Goal: Find specific page/section: Find specific page/section

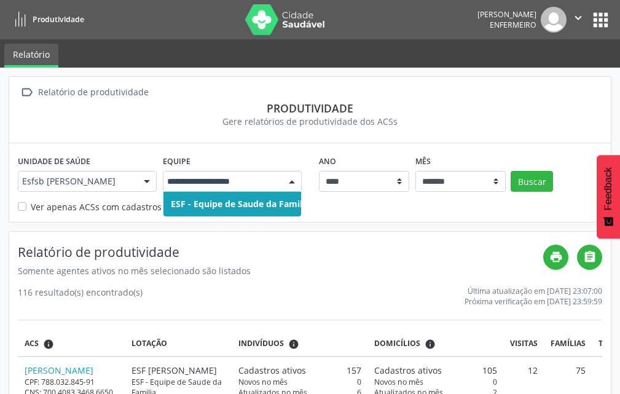
click at [293, 188] on div at bounding box center [292, 182] width 18 height 21
click at [146, 186] on div at bounding box center [147, 182] width 18 height 21
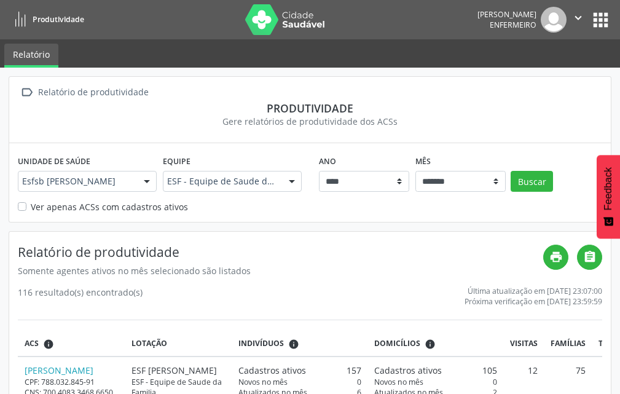
click at [183, 135] on div " Relatório de produtividade Produtividade Gere relatórios de produtividade dos…" at bounding box center [310, 110] width 602 height 66
click at [601, 31] on div "Ana Maria Araújo Pereira Enfermeiro  Configurações Sair apps" at bounding box center [545, 20] width 134 height 26
click at [603, 25] on button "apps" at bounding box center [601, 20] width 22 height 22
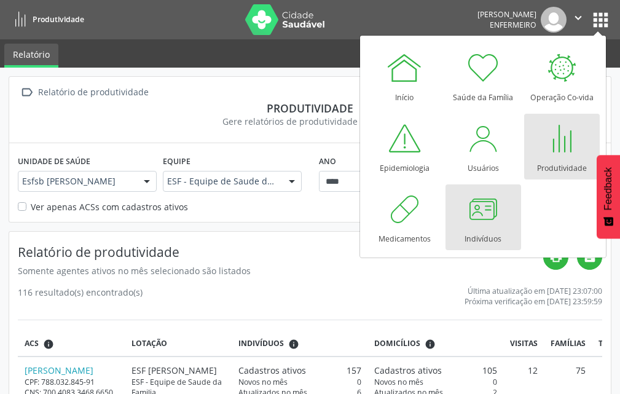
click at [476, 205] on div at bounding box center [483, 209] width 37 height 37
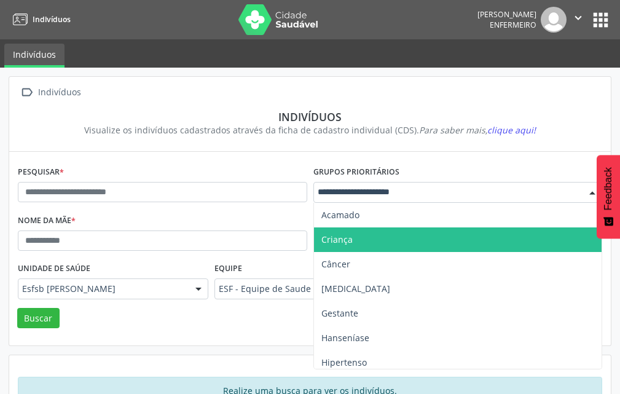
click at [398, 235] on span "Criança" at bounding box center [458, 239] width 288 height 25
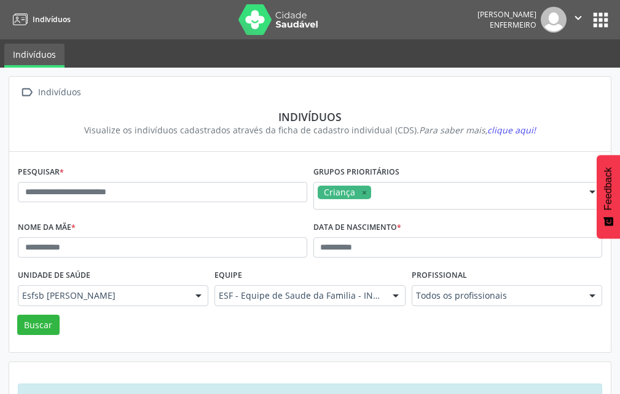
scroll to position [43, 0]
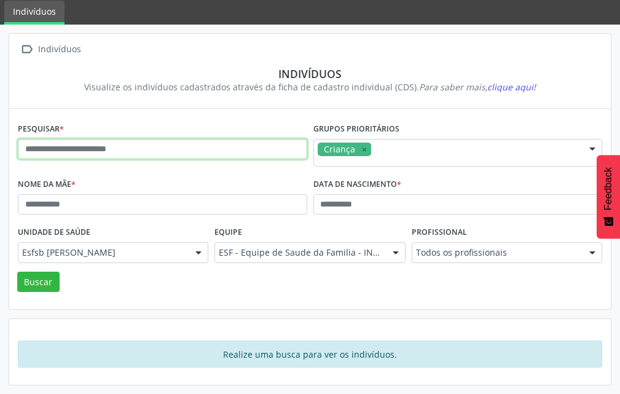
click at [143, 153] on input "text" at bounding box center [163, 149] width 290 height 21
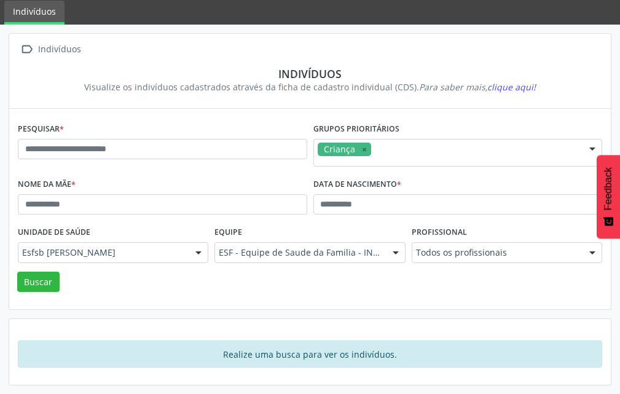
click at [500, 84] on span "clique aqui!" at bounding box center [512, 87] width 49 height 12
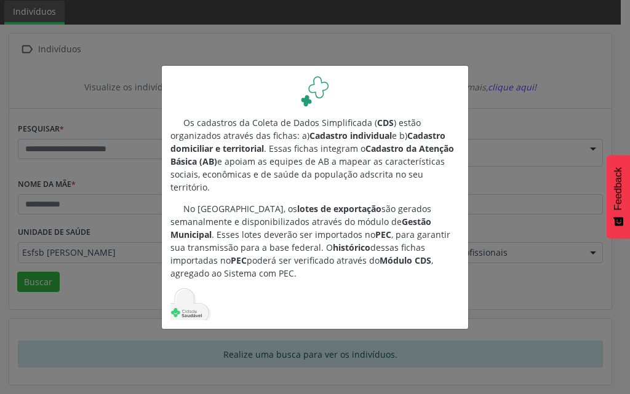
click at [548, 81] on div "Os cadastros da Coleta de Dados Simplificada ( CDS ) estão organizados através …" at bounding box center [315, 197] width 630 height 394
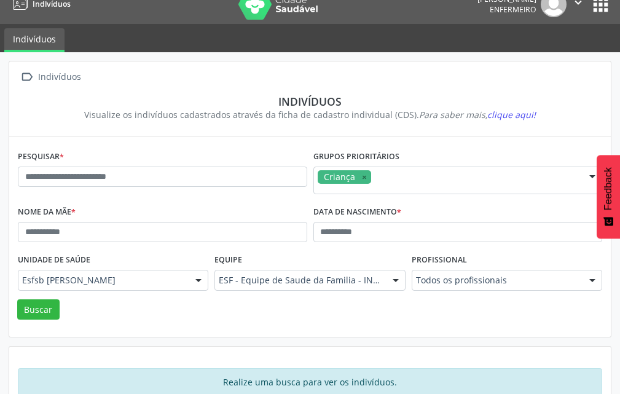
scroll to position [0, 0]
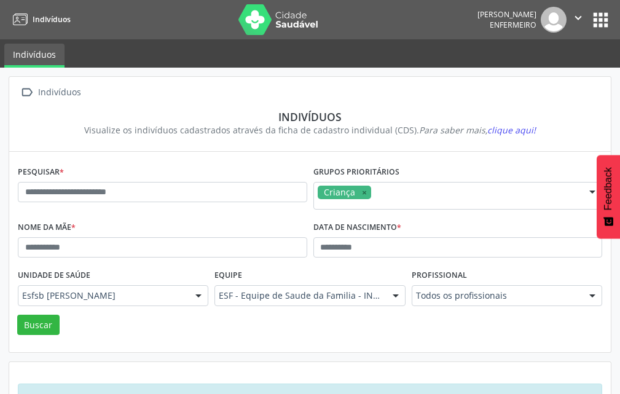
click at [601, 22] on button "apps" at bounding box center [601, 20] width 22 height 22
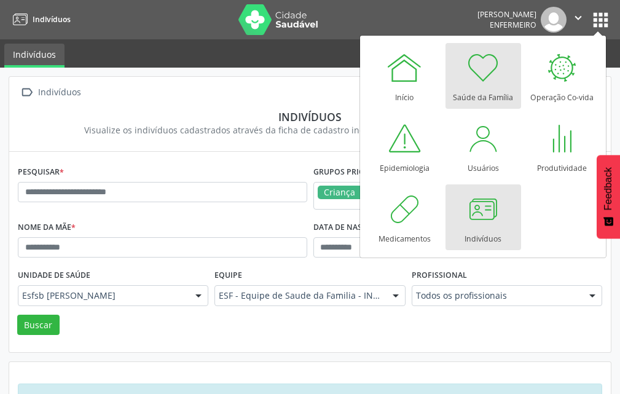
click at [481, 89] on div "Saúde da Família" at bounding box center [483, 94] width 60 height 17
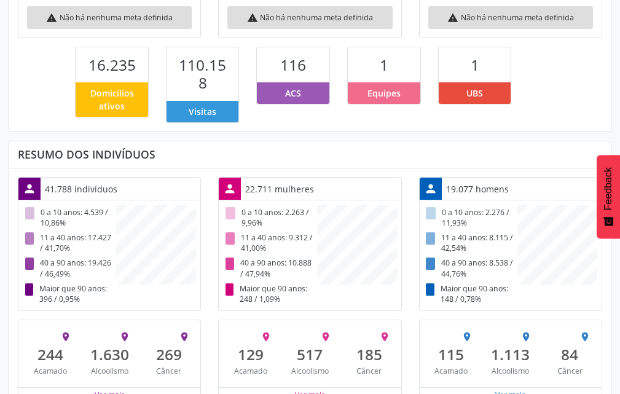
scroll to position [307, 0]
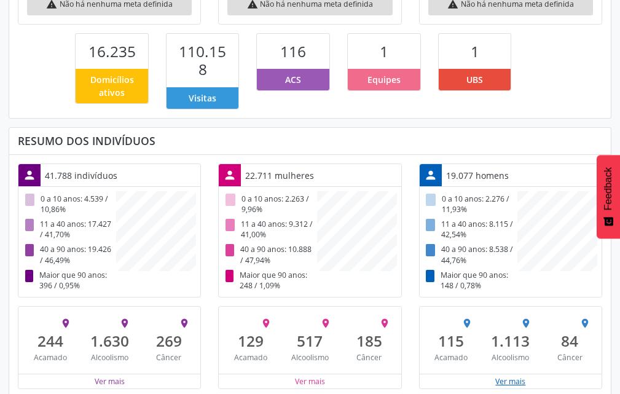
click at [524, 376] on button "Ver mais" at bounding box center [510, 382] width 31 height 12
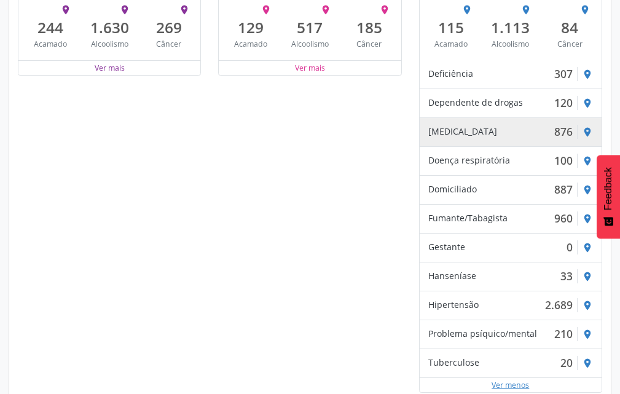
scroll to position [624, 0]
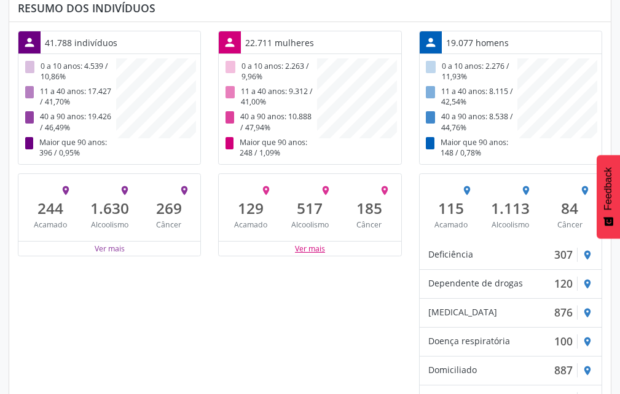
click at [300, 243] on button "Ver mais" at bounding box center [309, 249] width 31 height 12
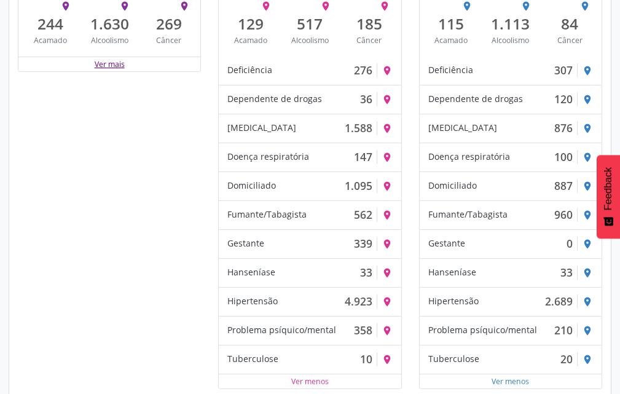
click at [118, 58] on button "Ver mais" at bounding box center [109, 64] width 31 height 12
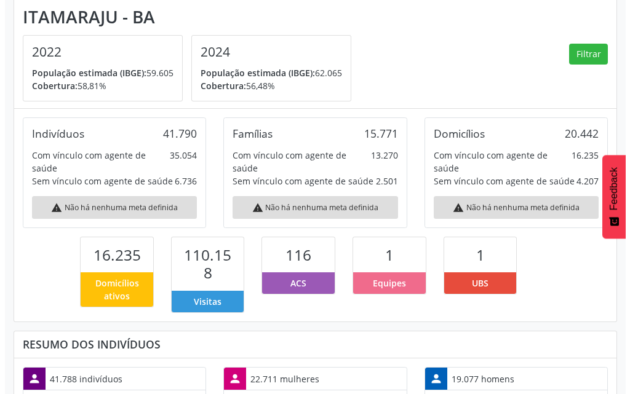
scroll to position [0, 0]
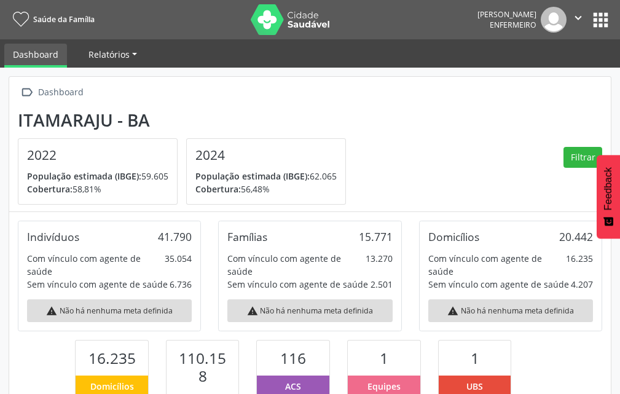
click at [128, 54] on link "Relatórios" at bounding box center [113, 55] width 66 height 22
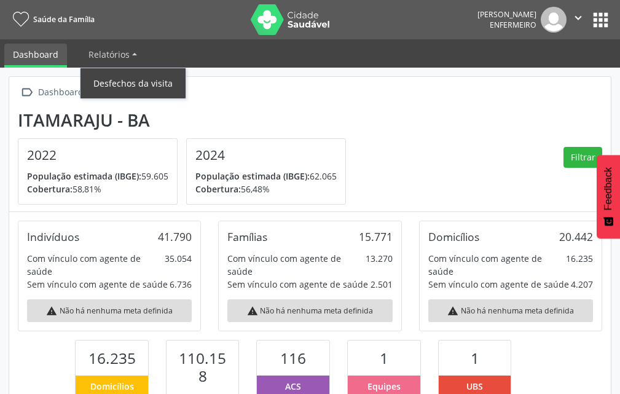
click at [132, 84] on link "Desfechos da visita" at bounding box center [133, 84] width 105 height 22
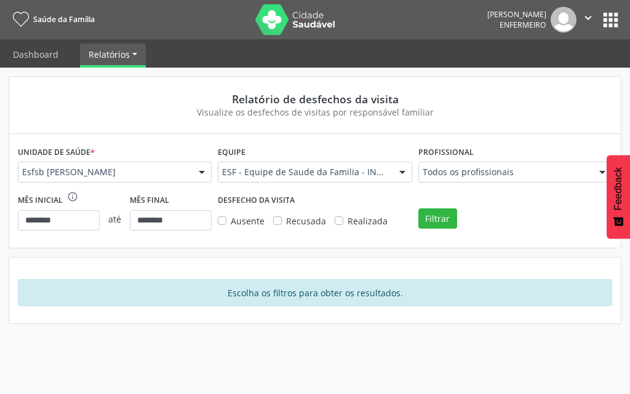
click at [593, 17] on icon "" at bounding box center [588, 18] width 14 height 14
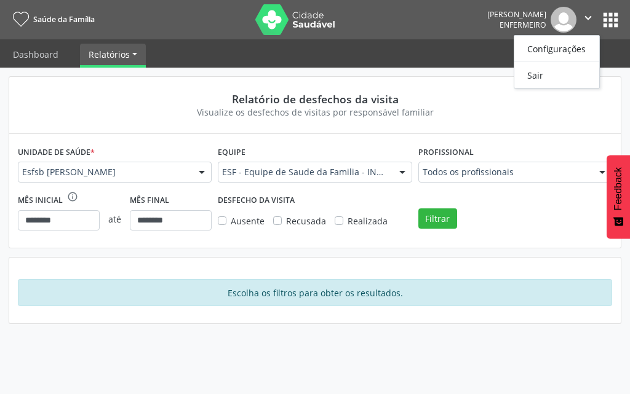
click at [545, 20] on span "Enfermeiro" at bounding box center [522, 25] width 47 height 10
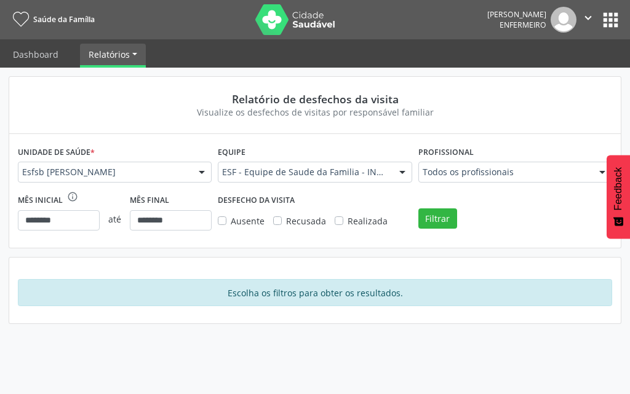
click at [595, 9] on button "" at bounding box center [587, 20] width 23 height 26
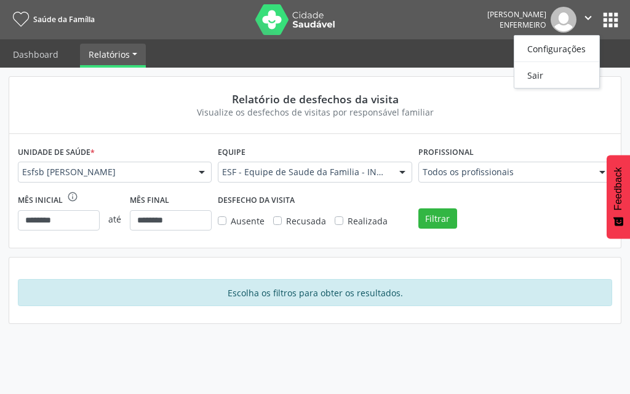
click at [628, 12] on nav "Saúde da Família Ana Maria Araújo Pereira Enfermeiro  Configurações Sair apps" at bounding box center [315, 19] width 630 height 39
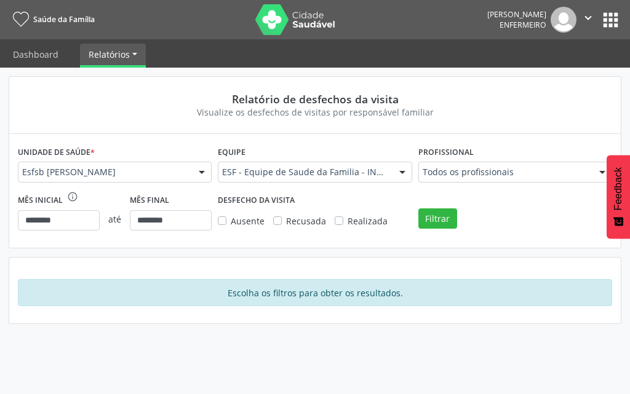
click at [618, 17] on button "apps" at bounding box center [610, 20] width 22 height 22
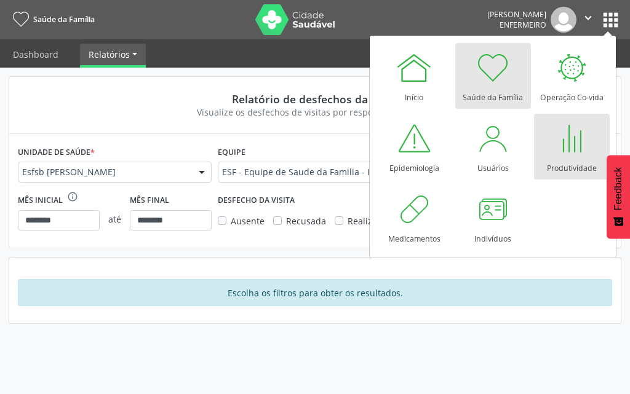
click at [586, 156] on div at bounding box center [571, 138] width 37 height 37
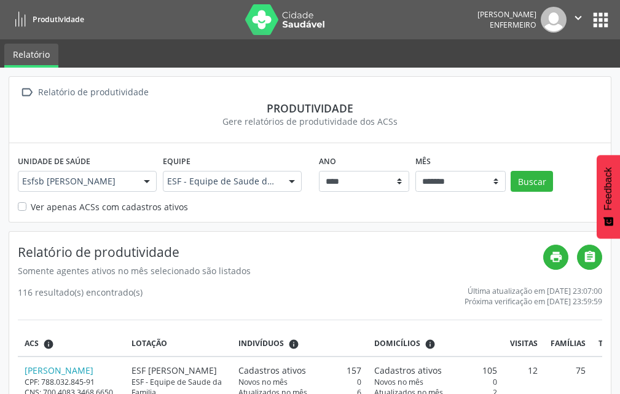
click at [601, 6] on nav "Produtividade [PERSON_NAME] Enfermeiro  Configurações Sair apps" at bounding box center [310, 19] width 620 height 39
click at [612, 31] on nav "Produtividade [PERSON_NAME] Enfermeiro  Configurações Sair apps" at bounding box center [310, 19] width 620 height 39
click at [601, 17] on button "apps" at bounding box center [601, 20] width 22 height 22
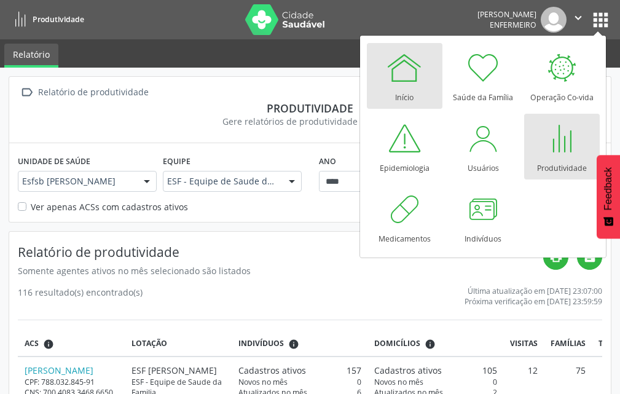
click at [416, 82] on div at bounding box center [404, 67] width 37 height 37
